Goal: Transaction & Acquisition: Purchase product/service

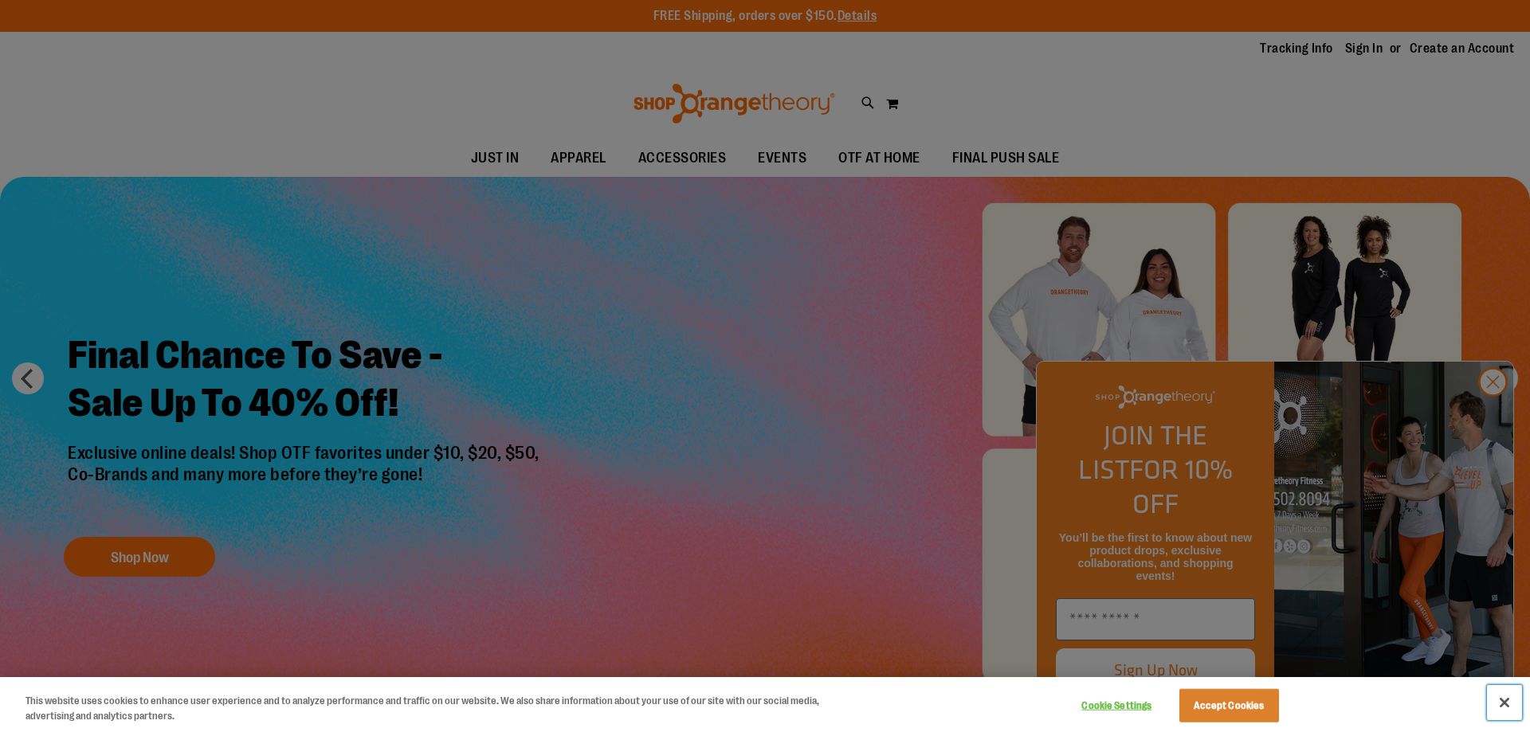
click at [1512, 704] on button "Close" at bounding box center [1504, 702] width 35 height 35
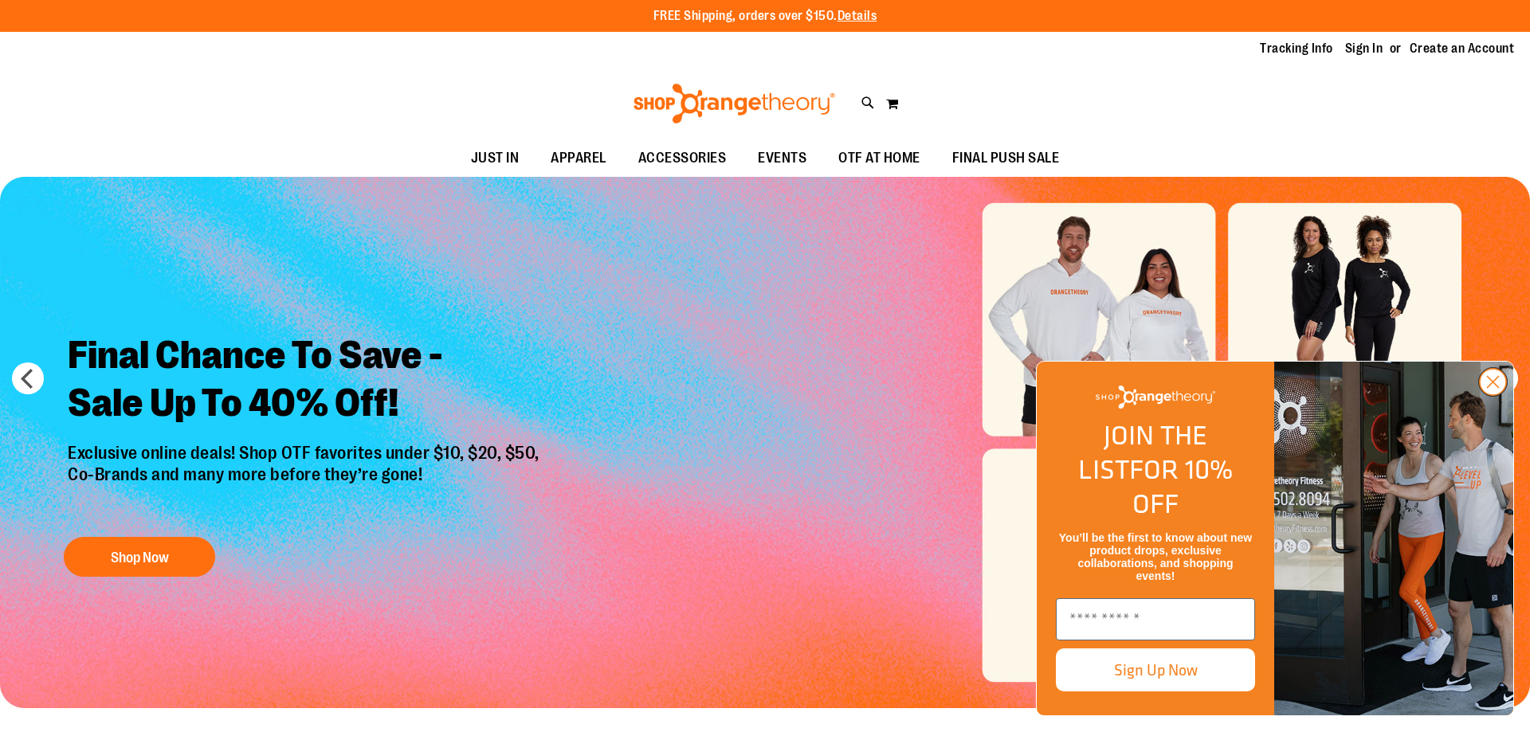
click at [1497, 395] on circle "Close dialog" at bounding box center [1493, 382] width 26 height 26
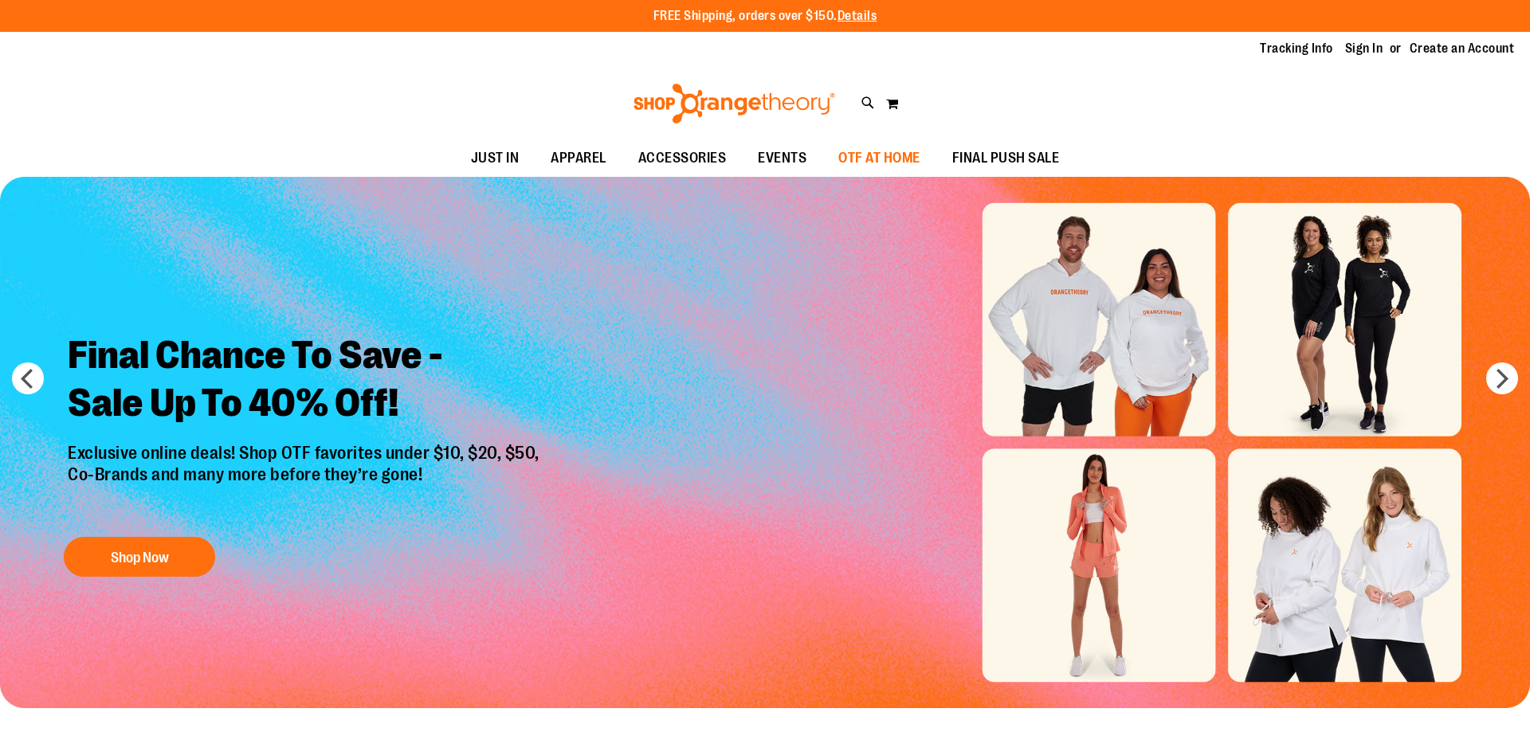
click at [865, 151] on span "OTF AT HOME" at bounding box center [879, 158] width 82 height 36
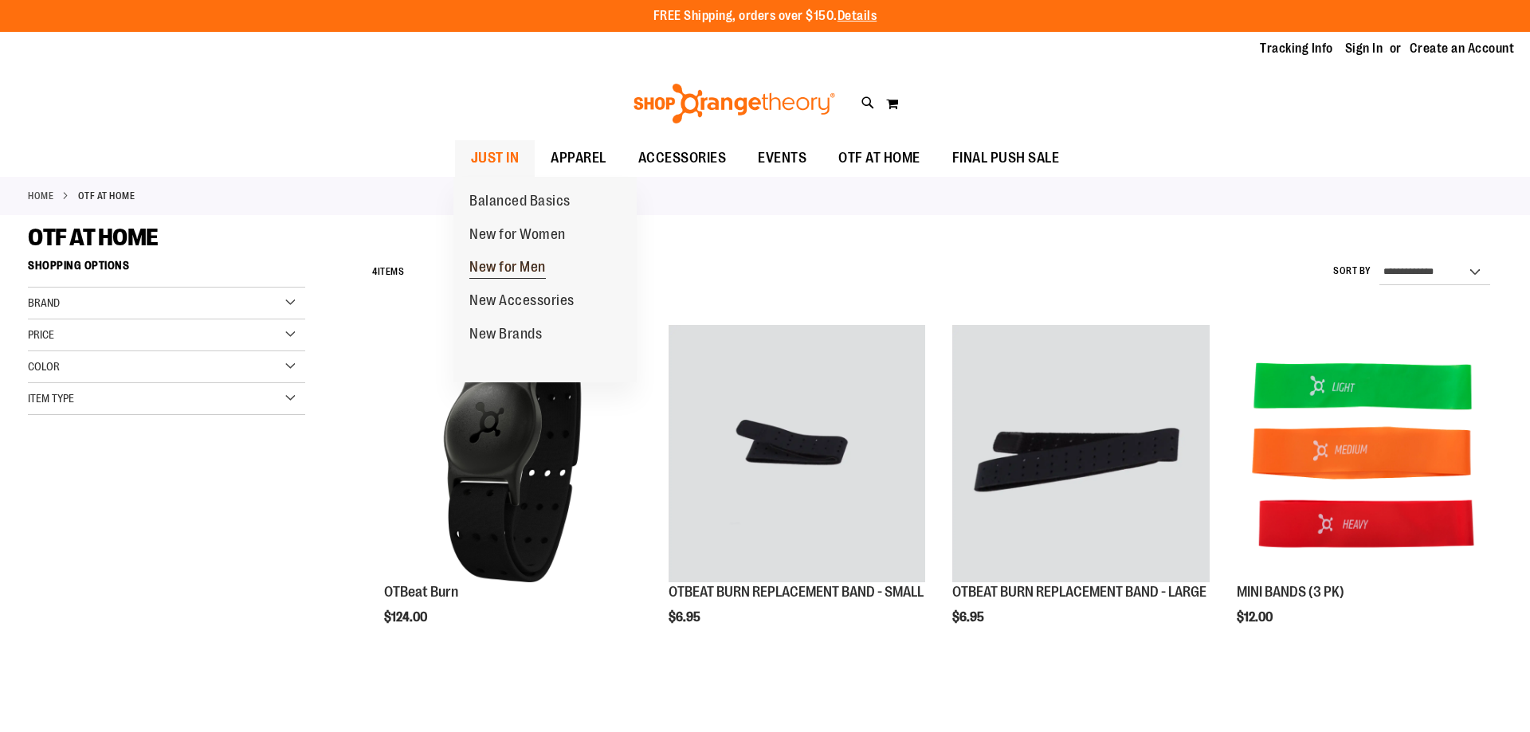
click at [543, 259] on link "New for Men" at bounding box center [507, 267] width 108 height 33
